Goal: Information Seeking & Learning: Learn about a topic

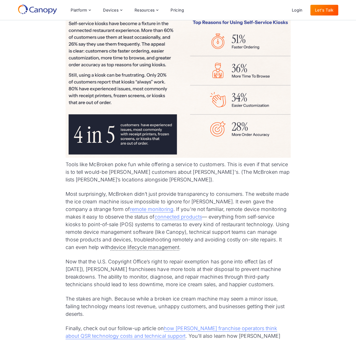
scroll to position [2640, 0]
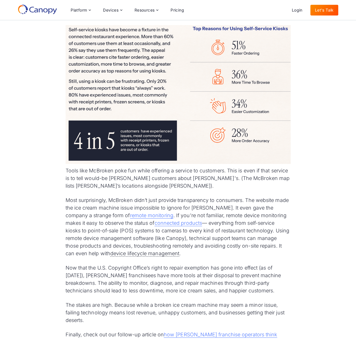
click at [194, 68] on img at bounding box center [178, 94] width 225 height 139
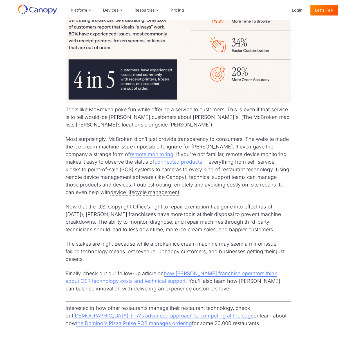
scroll to position [2700, 0]
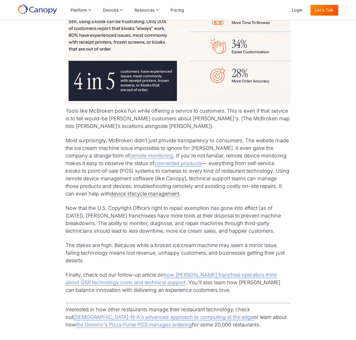
click at [230, 136] on p "Most surprisingly, McBroken didn’t just provide transparency to consumers. The …" at bounding box center [178, 166] width 225 height 61
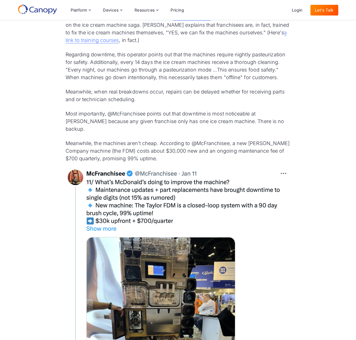
scroll to position [1809, 0]
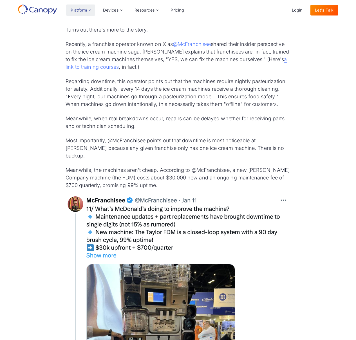
click at [78, 10] on div "Platform" at bounding box center [79, 10] width 16 height 4
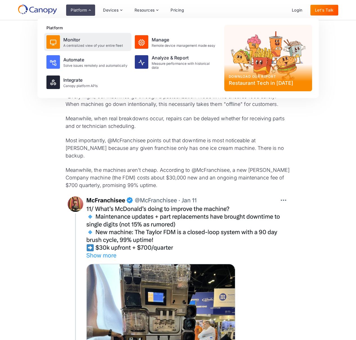
click at [66, 44] on div "A centralized view of your entire fleet" at bounding box center [93, 46] width 60 height 4
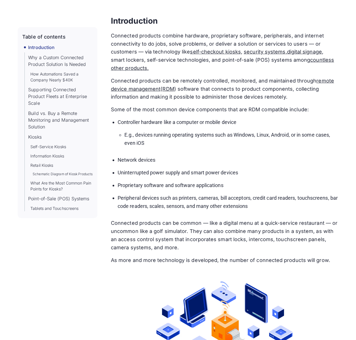
scroll to position [268, 0]
